Goal: Information Seeking & Learning: Learn about a topic

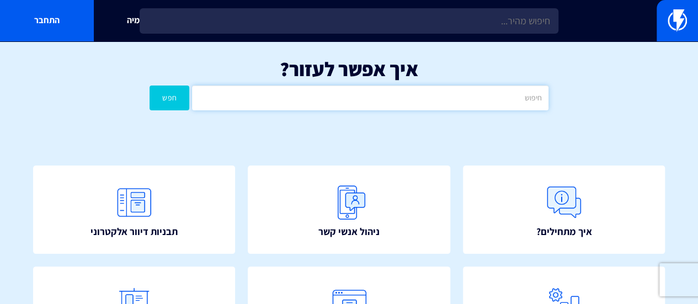
click at [356, 103] on input "text" at bounding box center [370, 97] width 356 height 25
type input "ס"
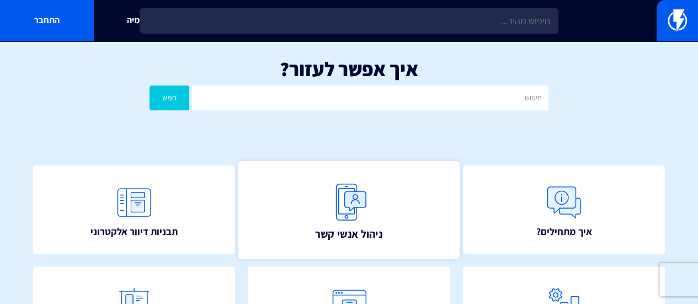
click at [351, 207] on img at bounding box center [349, 202] width 49 height 49
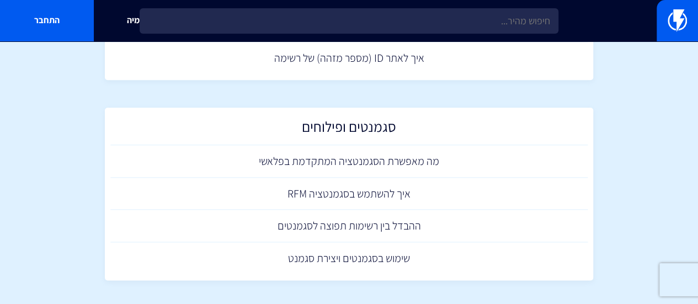
scroll to position [625, 0]
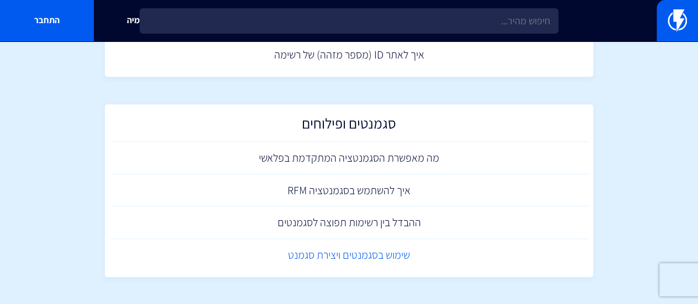
click at [343, 254] on link "שימוש בסגמנטים ויצירת סגמנט" at bounding box center [349, 255] width 478 height 33
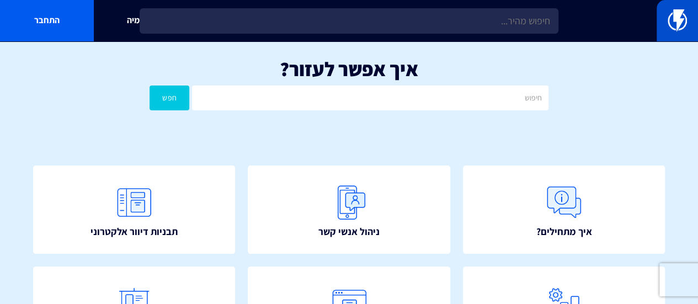
click at [681, 17] on img at bounding box center [676, 20] width 19 height 22
